Goal: Task Accomplishment & Management: Complete application form

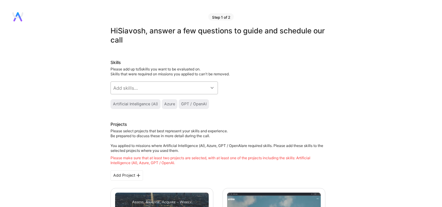
click at [138, 90] on div "Add skills..." at bounding box center [159, 88] width 97 height 12
click at [134, 91] on div "Add skills..." at bounding box center [125, 88] width 25 height 6
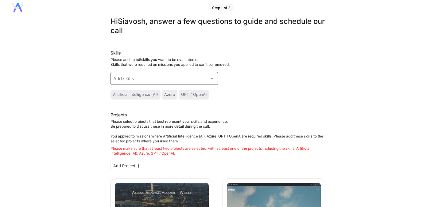
scroll to position [11, 0]
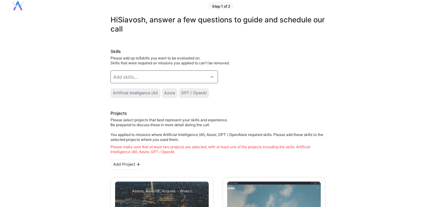
click at [137, 92] on div "Artificial Intelligence (AI)" at bounding box center [135, 93] width 45 height 5
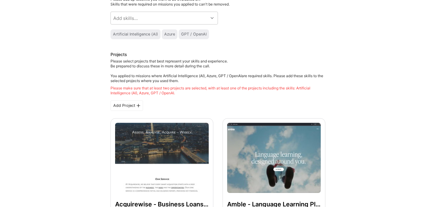
scroll to position [70, 0]
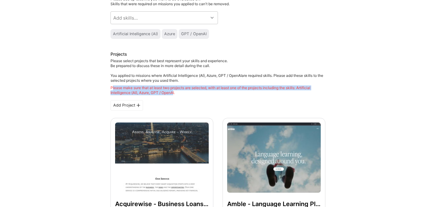
drag, startPoint x: 112, startPoint y: 87, endPoint x: 173, endPoint y: 92, distance: 61.5
click at [173, 92] on div "Please make sure that at least two projects are selected, with at least one of …" at bounding box center [217, 91] width 215 height 10
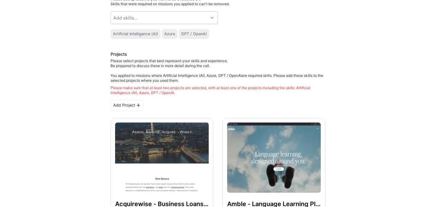
click at [186, 91] on div "Please make sure that at least two projects are selected, with at least one of …" at bounding box center [217, 91] width 215 height 10
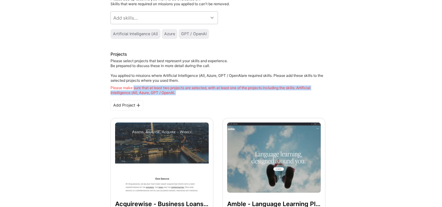
drag, startPoint x: 186, startPoint y: 91, endPoint x: 134, endPoint y: 90, distance: 52.2
click at [134, 90] on div "Please make sure that at least two projects are selected, with at least one of …" at bounding box center [217, 91] width 215 height 10
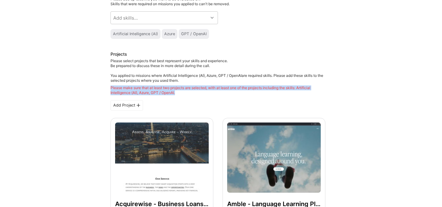
drag, startPoint x: 110, startPoint y: 88, endPoint x: 181, endPoint y: 92, distance: 70.7
click at [181, 92] on div "Please make sure that at least two projects are selected, with at least one of …" at bounding box center [217, 91] width 215 height 10
copy div "Please make sure that at least two projects are selected, with at least one of …"
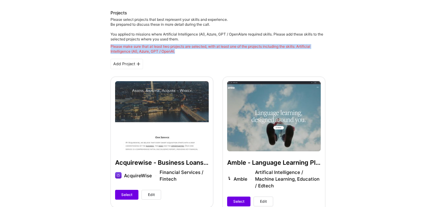
scroll to position [130, 0]
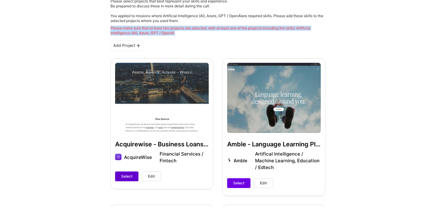
click at [129, 175] on span "Select" at bounding box center [126, 177] width 11 height 6
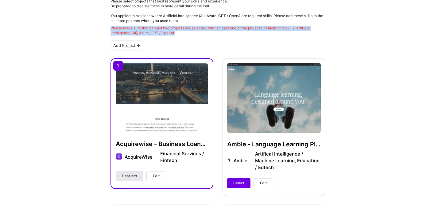
click at [132, 177] on span "Deselect" at bounding box center [129, 177] width 15 height 6
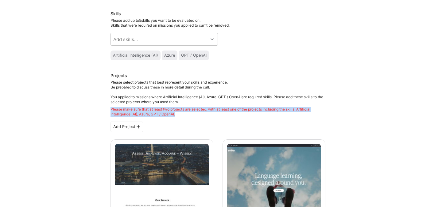
scroll to position [0, 0]
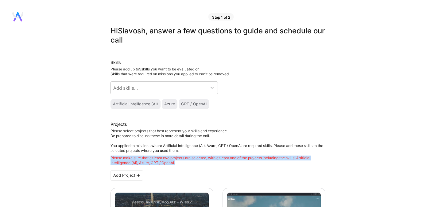
copy div "Please make sure that at least two projects are selected, with at least one of …"
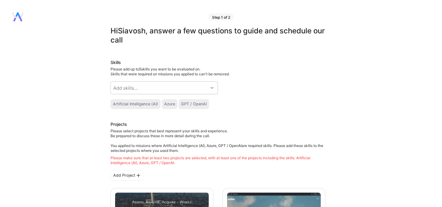
click at [172, 104] on div "Azure" at bounding box center [169, 104] width 11 height 5
click at [168, 89] on div "Add skills..." at bounding box center [159, 88] width 97 height 12
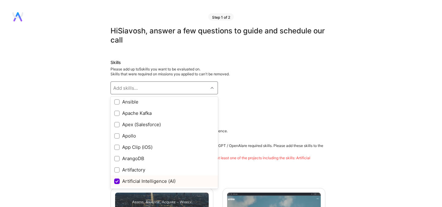
scroll to position [305, 0]
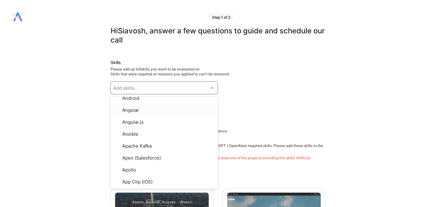
click at [237, 94] on div "Skills Please add up to 5 skills you want to be evaluated on. Skills that were …" at bounding box center [217, 85] width 215 height 50
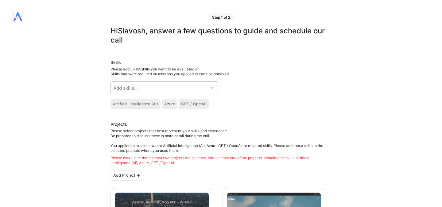
click at [143, 90] on div "Add skills..." at bounding box center [159, 88] width 97 height 12
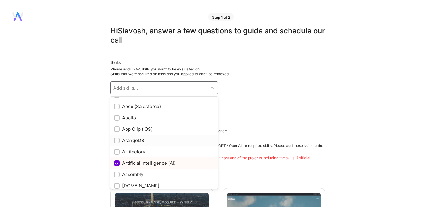
scroll to position [338, 0]
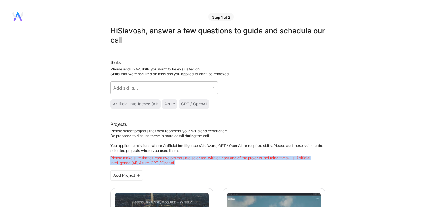
drag, startPoint x: 177, startPoint y: 165, endPoint x: 190, endPoint y: 153, distance: 17.1
click at [190, 153] on div "Please select projects that best represent your skills and experience. Be prepa…" at bounding box center [217, 147] width 215 height 37
copy div "Please make sure that at least two projects are selected, with at least one of …"
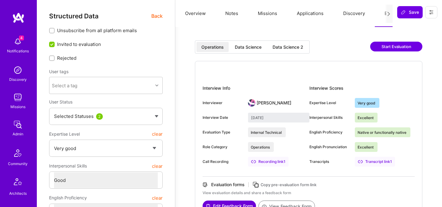
select select "5"
select select "4"
select select "7"
select select "US"
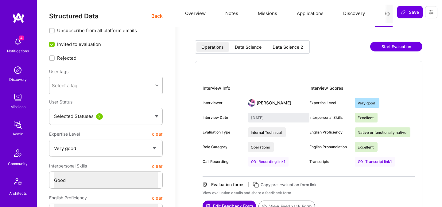
select select "Right Now"
click at [288, 48] on div "Data Science 2" at bounding box center [287, 47] width 31 height 6
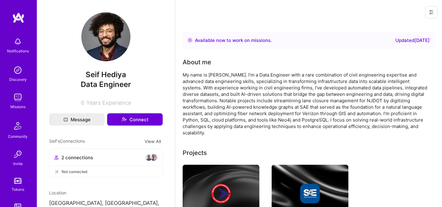
click at [153, 24] on div "Seif Hediya Data Engineer 6 Years Experience" at bounding box center [106, 59] width 114 height 94
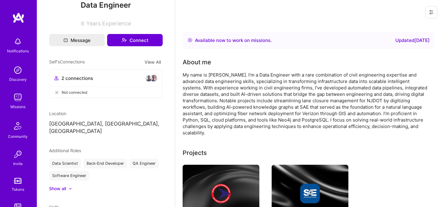
scroll to position [87, 0]
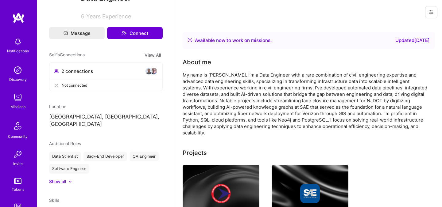
click at [430, 13] on icon at bounding box center [431, 12] width 4 height 4
click at [385, 2] on div "Login as Seif" at bounding box center [308, 12] width 267 height 25
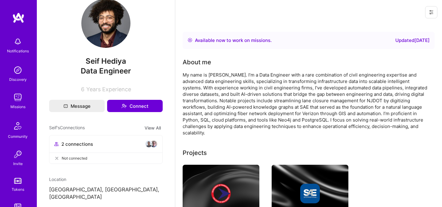
scroll to position [0, 0]
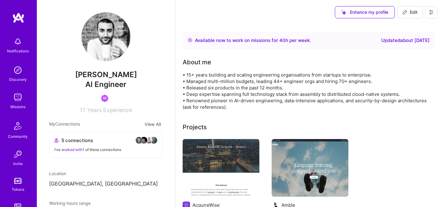
click at [429, 13] on icon at bounding box center [431, 12] width 5 height 5
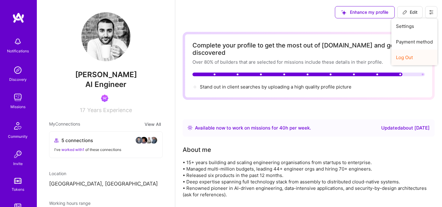
click at [404, 55] on button "Log Out" at bounding box center [414, 58] width 46 height 16
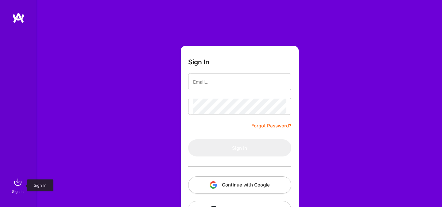
click at [17, 183] on img at bounding box center [18, 182] width 12 height 12
click at [232, 184] on button "Continue with Google" at bounding box center [239, 185] width 103 height 17
